Goal: Task Accomplishment & Management: Manage account settings

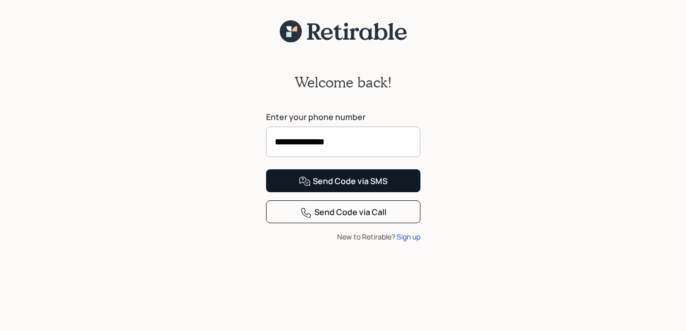
type input "**********"
click at [346, 187] on div "Send Code via SMS" at bounding box center [343, 181] width 89 height 12
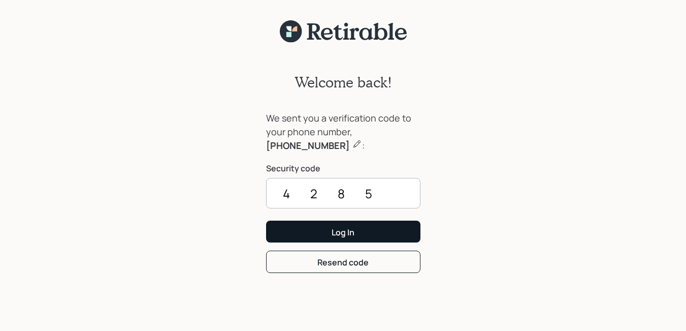
type input "4285"
click at [341, 232] on div "Log In" at bounding box center [343, 232] width 23 height 11
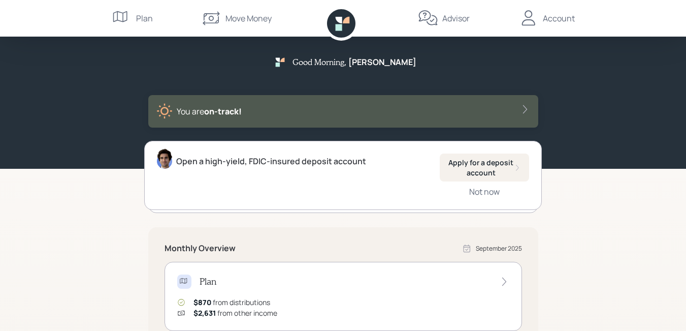
click at [186, 112] on div "You are on‑track!" at bounding box center [209, 111] width 65 height 12
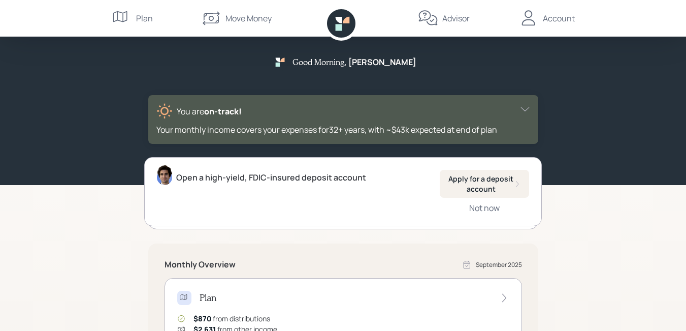
click at [537, 126] on div "You are on‑track! Your monthly income covers your expenses for 32 + years , wit…" at bounding box center [343, 119] width 390 height 49
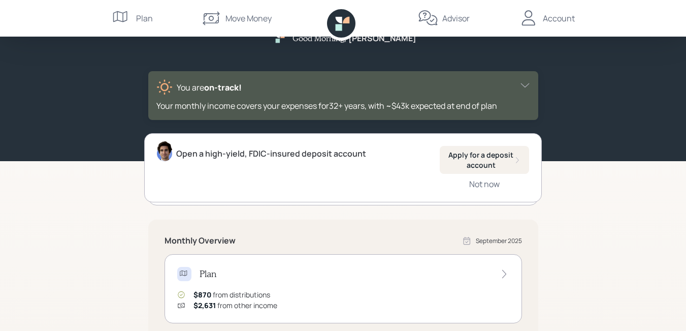
scroll to position [11, 0]
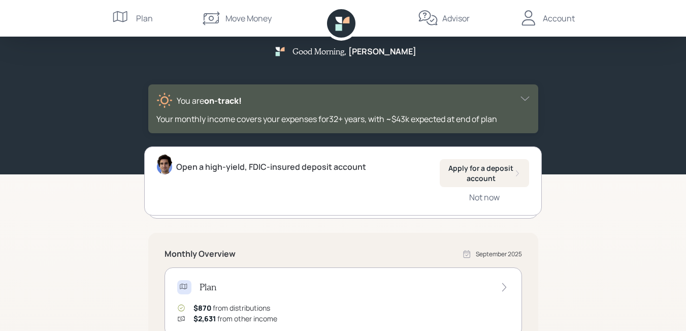
click at [530, 98] on icon at bounding box center [525, 98] width 10 height 10
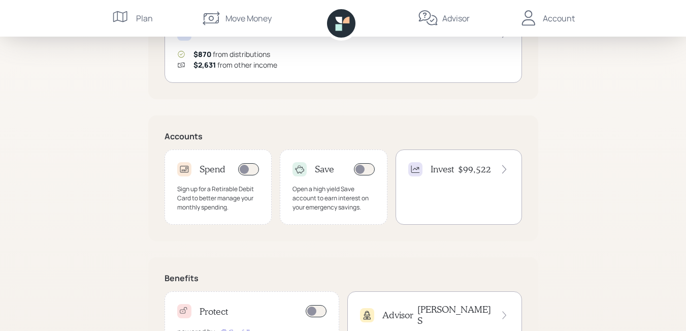
scroll to position [299, 0]
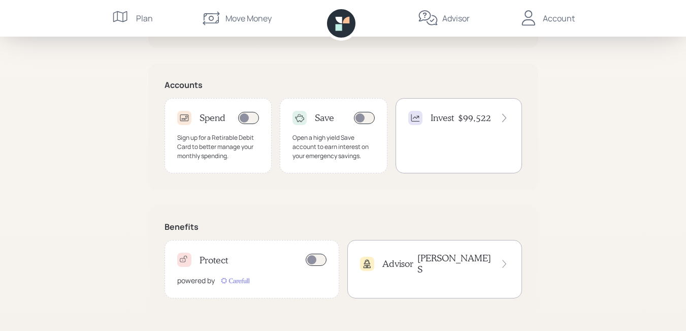
click at [548, 18] on div "Account" at bounding box center [559, 18] width 32 height 12
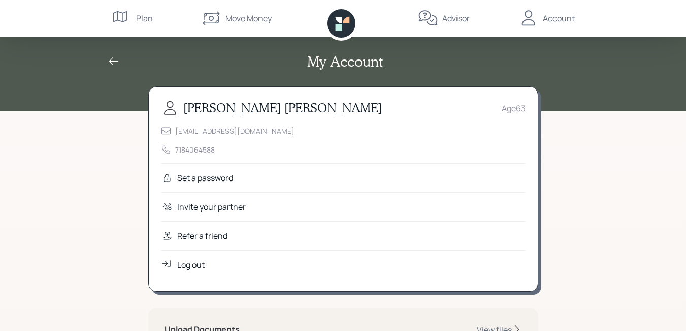
click at [585, 75] on div "My Account" at bounding box center [344, 55] width 488 height 79
click at [558, 62] on div "My Account" at bounding box center [344, 61] width 488 height 17
click at [551, 62] on div "My Account" at bounding box center [344, 61] width 488 height 17
